Goal: Obtain resource: Obtain resource

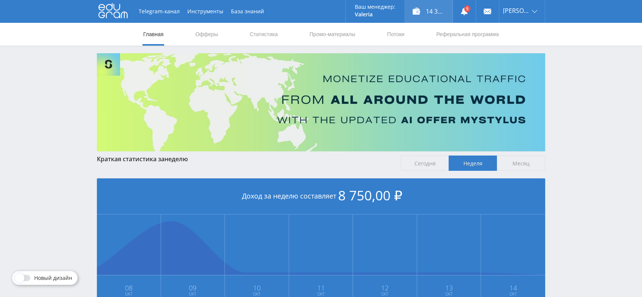
click at [444, 13] on div "14 395,00 ₽" at bounding box center [429, 11] width 48 height 23
click at [211, 34] on link "Офферы" at bounding box center [207, 34] width 24 height 23
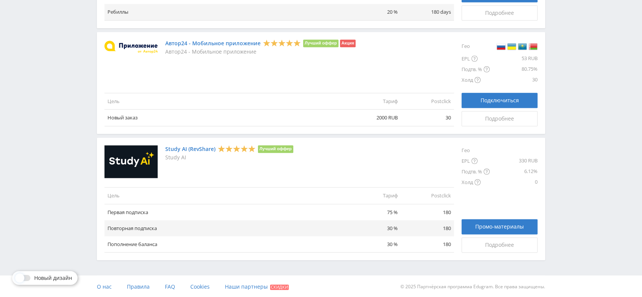
scroll to position [881, 0]
click at [477, 243] on div "Подробнее" at bounding box center [499, 244] width 57 height 6
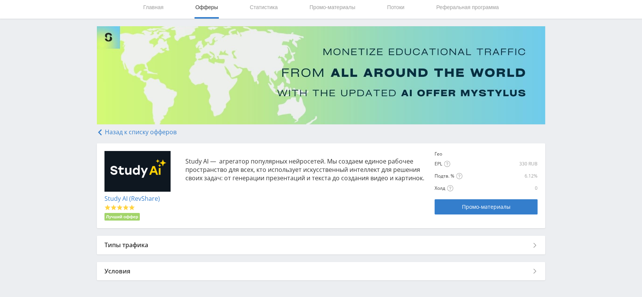
scroll to position [55, 0]
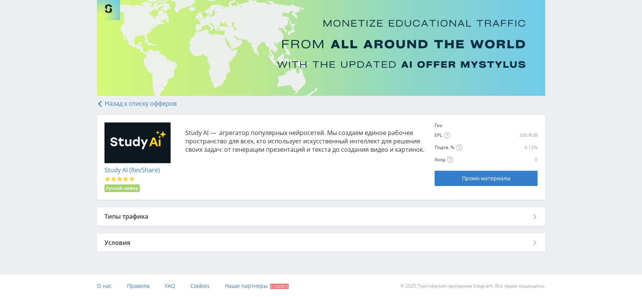
click at [534, 220] on div "Типы трафика" at bounding box center [321, 216] width 448 height 18
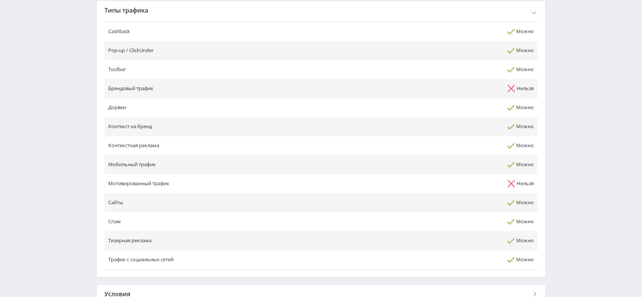
scroll to position [313, 0]
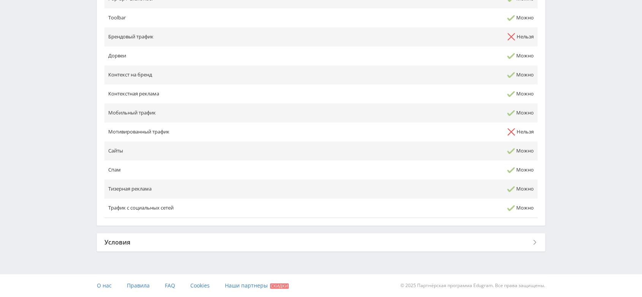
click at [532, 241] on div "Условия" at bounding box center [321, 242] width 448 height 18
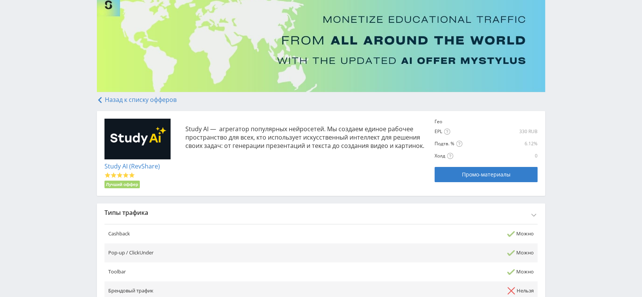
scroll to position [55, 0]
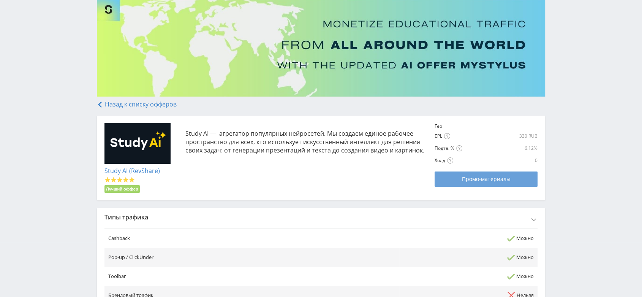
click at [474, 180] on span "Промо-материалы" at bounding box center [486, 179] width 49 height 6
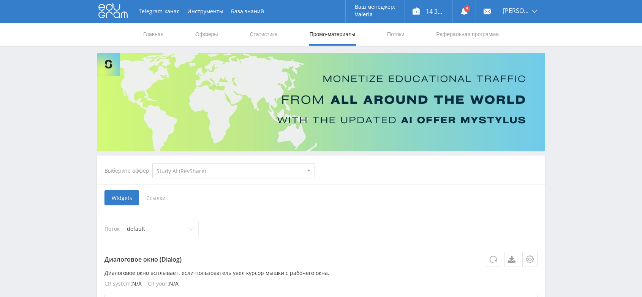
select select "376"
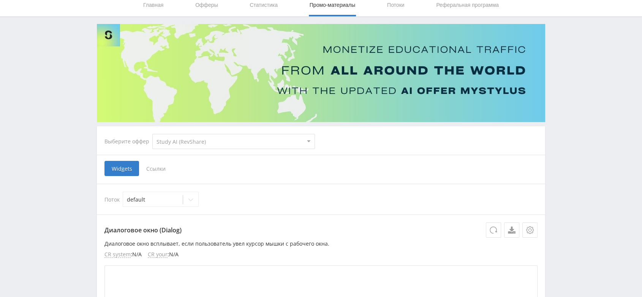
scroll to position [127, 0]
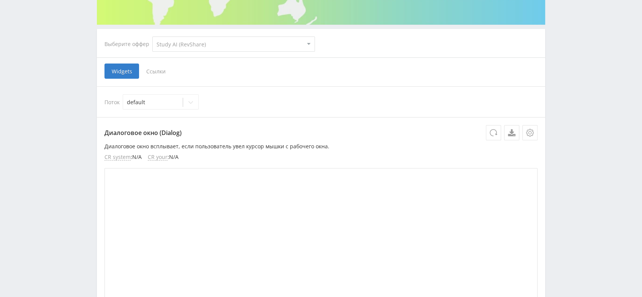
click at [158, 70] on span "Ссылки" at bounding box center [156, 70] width 34 height 15
click at [0, 0] on input "Ссылки" at bounding box center [0, 0] width 0 height 0
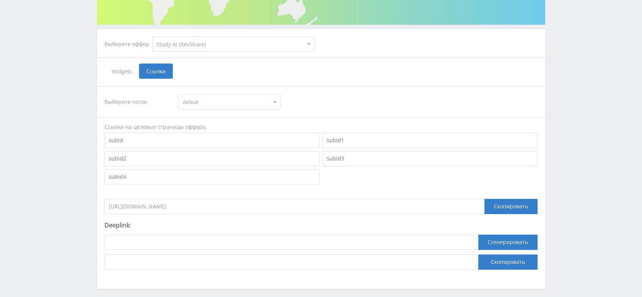
click at [168, 137] on input at bounding box center [212, 140] width 215 height 15
click at [214, 139] on input at bounding box center [212, 140] width 215 height 15
paste input "vc-nejroseti-dlya-konspektov"
type input "vc-nejroseti-dlya-konspektov"
click at [241, 99] on span "default" at bounding box center [226, 102] width 86 height 14
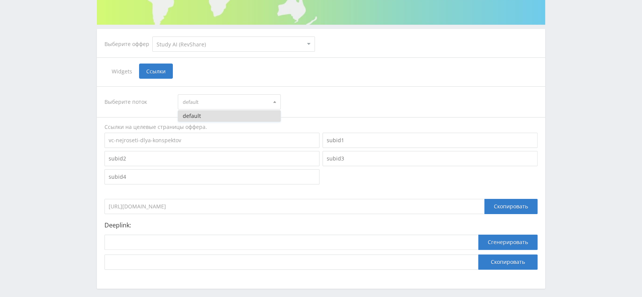
click at [317, 101] on div "Выберите поток default default" at bounding box center [321, 101] width 433 height 15
click at [510, 207] on div "Скопировать" at bounding box center [511, 206] width 53 height 15
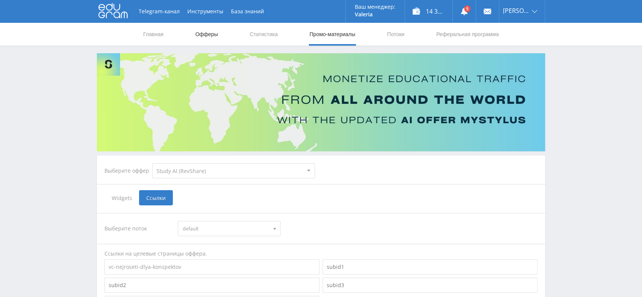
click at [212, 33] on link "Офферы" at bounding box center [207, 34] width 24 height 23
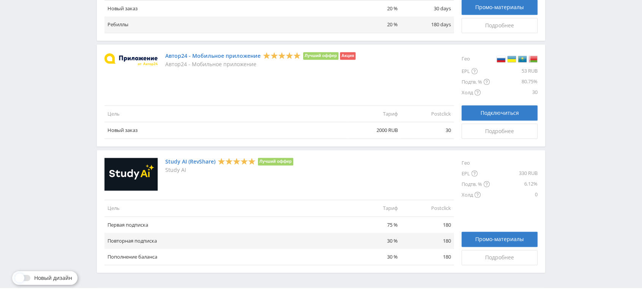
scroll to position [881, 0]
